Goal: Task Accomplishment & Management: Complete application form

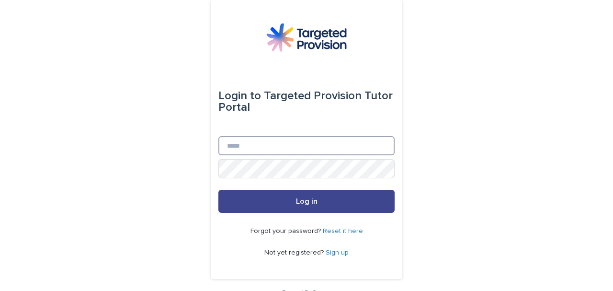
type input "**********"
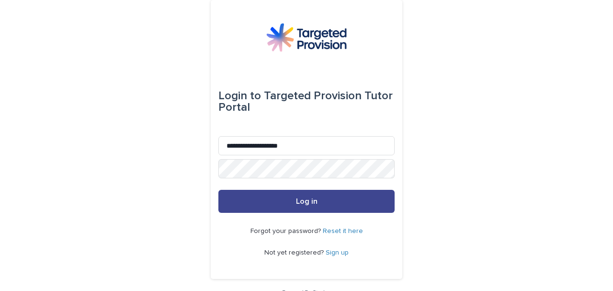
click at [354, 194] on button "Log in" at bounding box center [306, 201] width 176 height 23
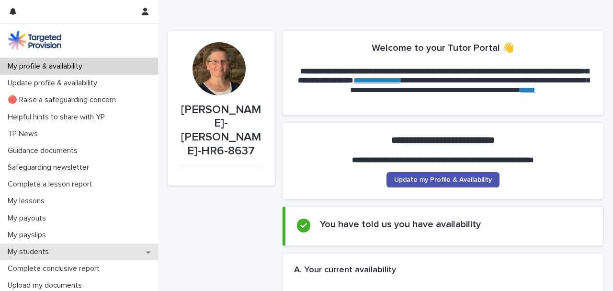
click at [86, 248] on div "My students" at bounding box center [79, 251] width 158 height 17
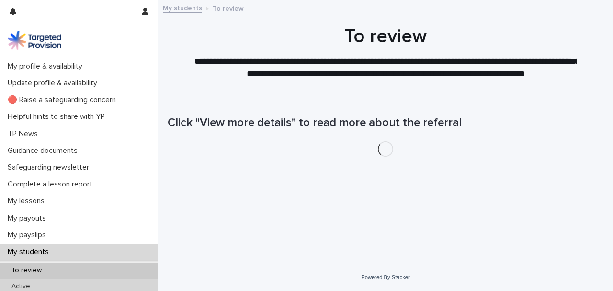
click at [33, 284] on p "Active" at bounding box center [21, 286] width 34 height 8
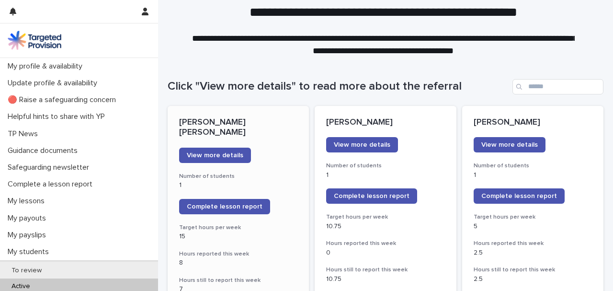
scroll to position [96, 0]
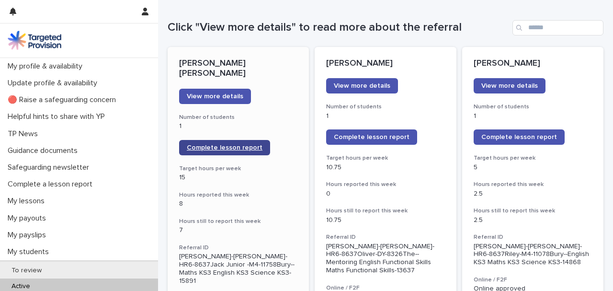
click at [217, 144] on span "Complete lesson report" at bounding box center [225, 147] width 76 height 7
